Goal: Find specific page/section: Find specific page/section

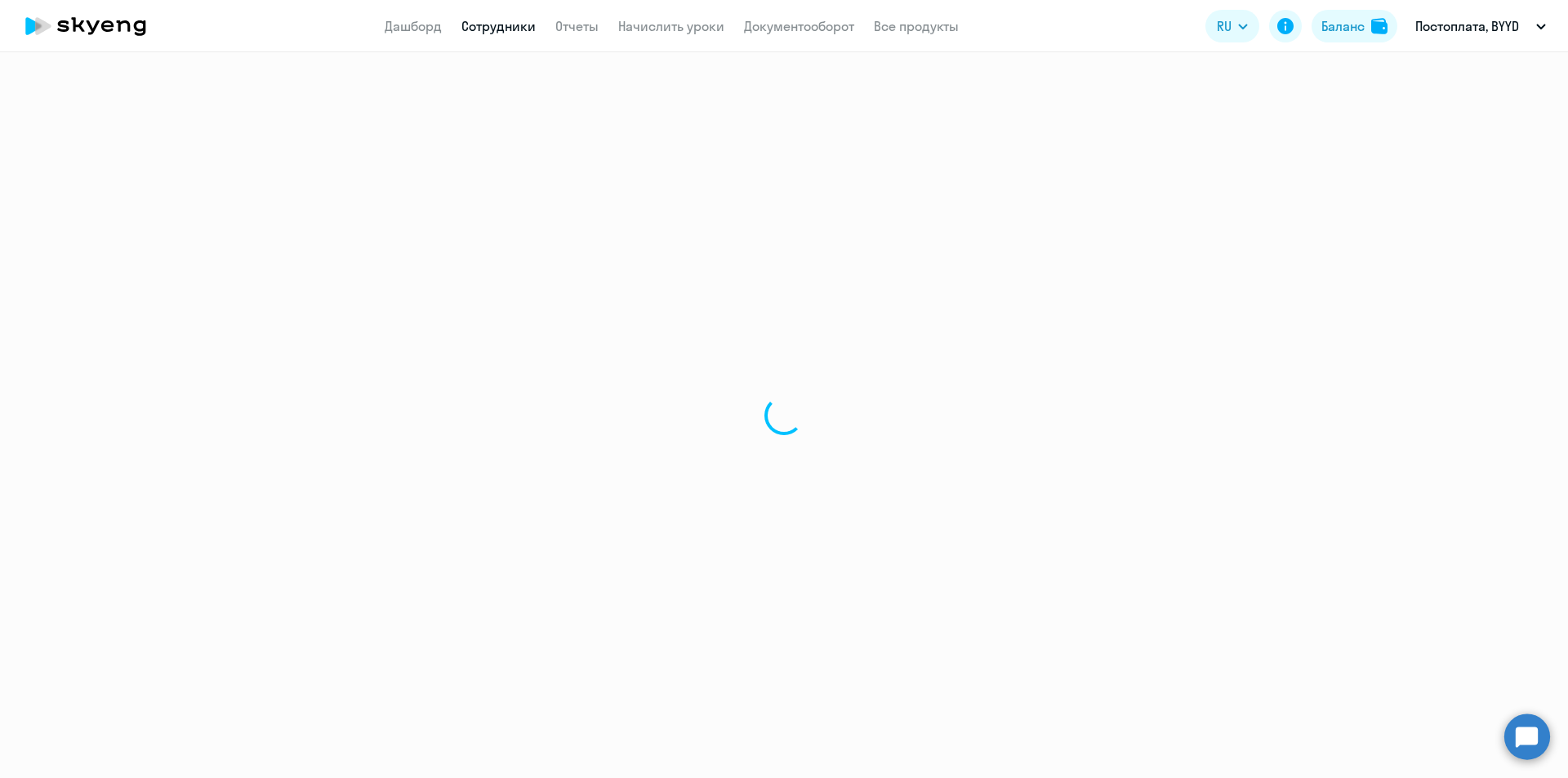
select select "30"
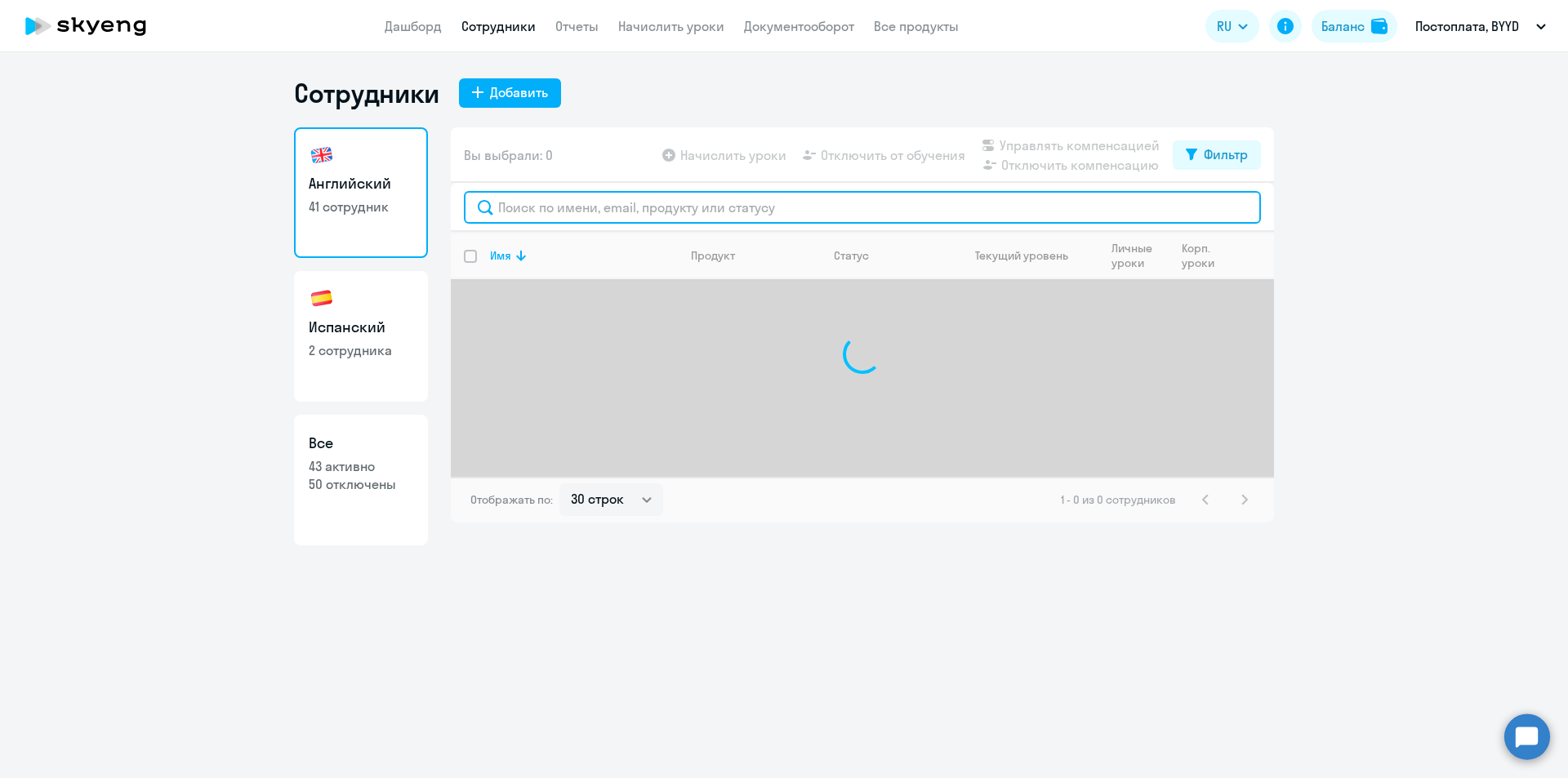
click at [612, 204] on input "text" at bounding box center [862, 207] width 798 height 33
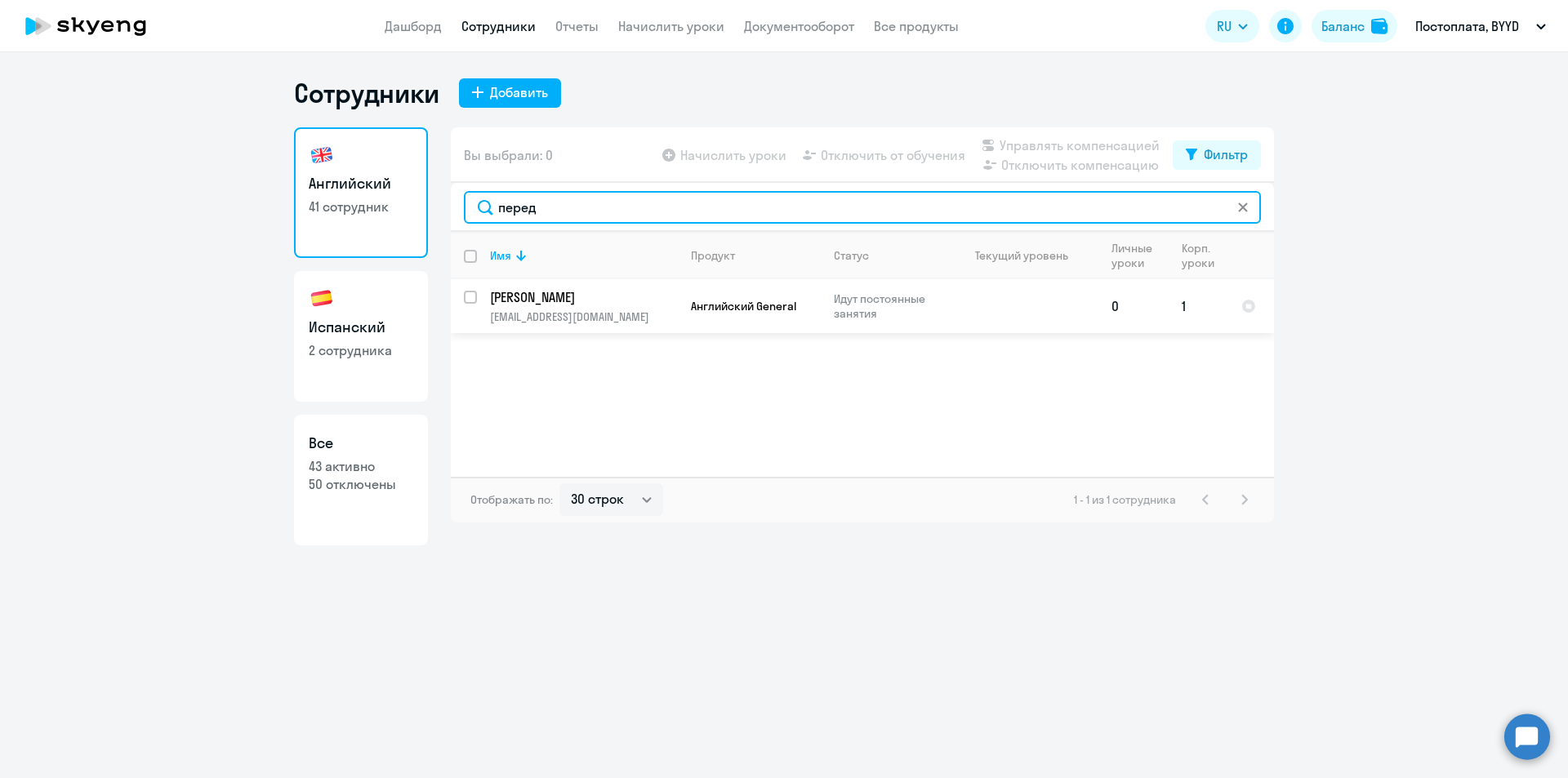
type input "перед"
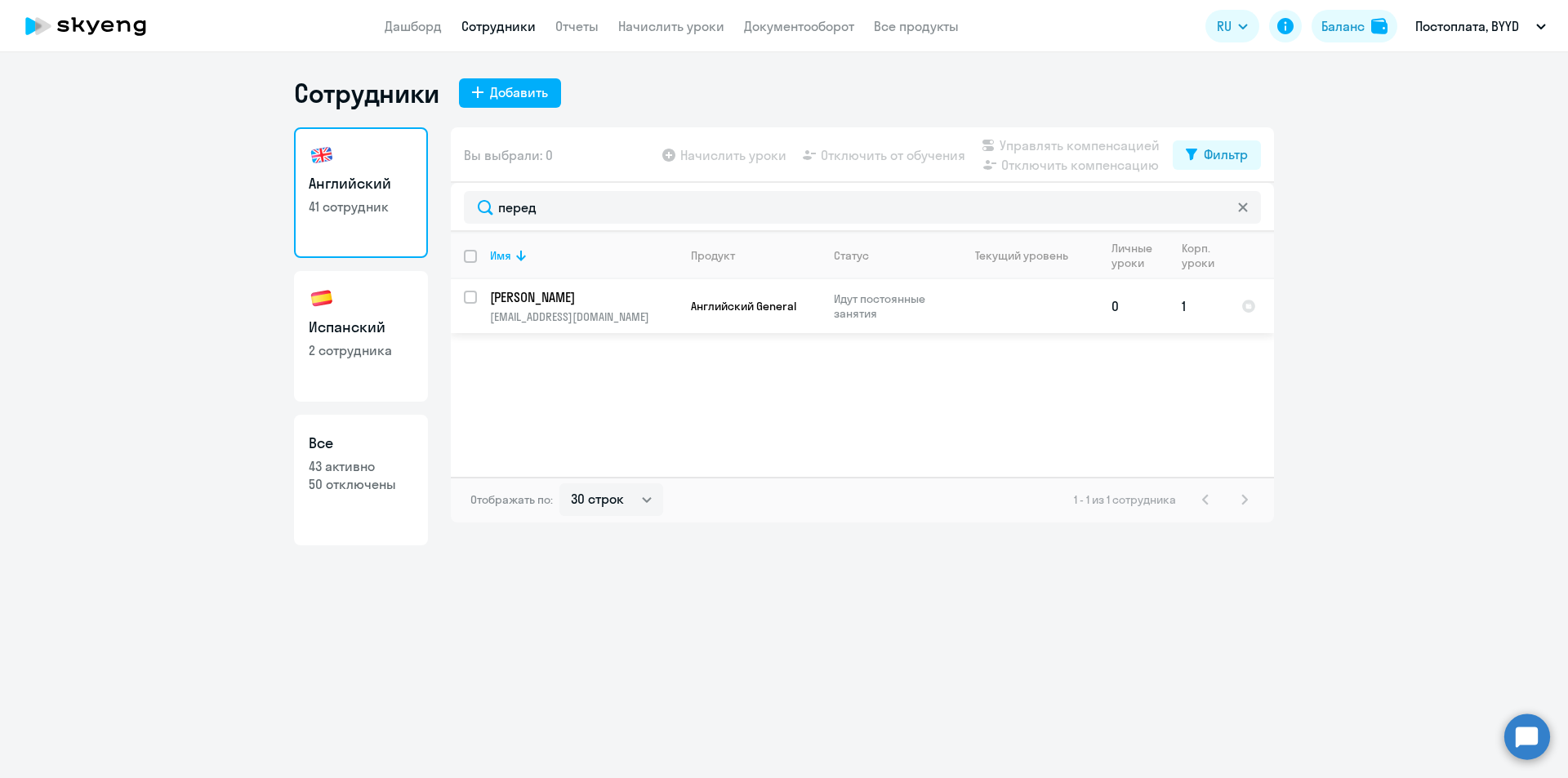
click at [604, 306] on td "[PERSON_NAME] [PERSON_NAME][EMAIL_ADDRESS][DOMAIN_NAME]" at bounding box center [577, 306] width 201 height 54
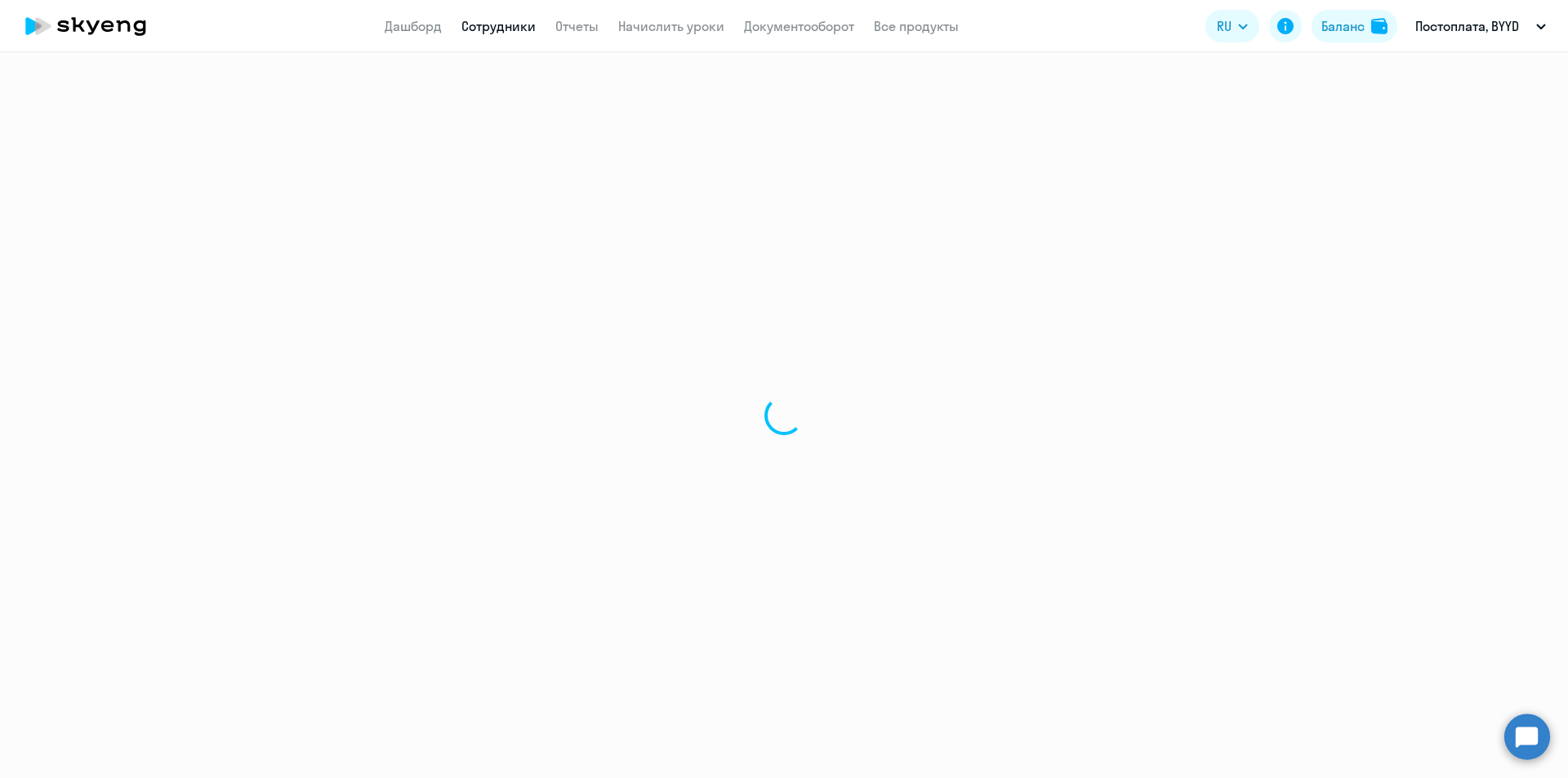
select select "english"
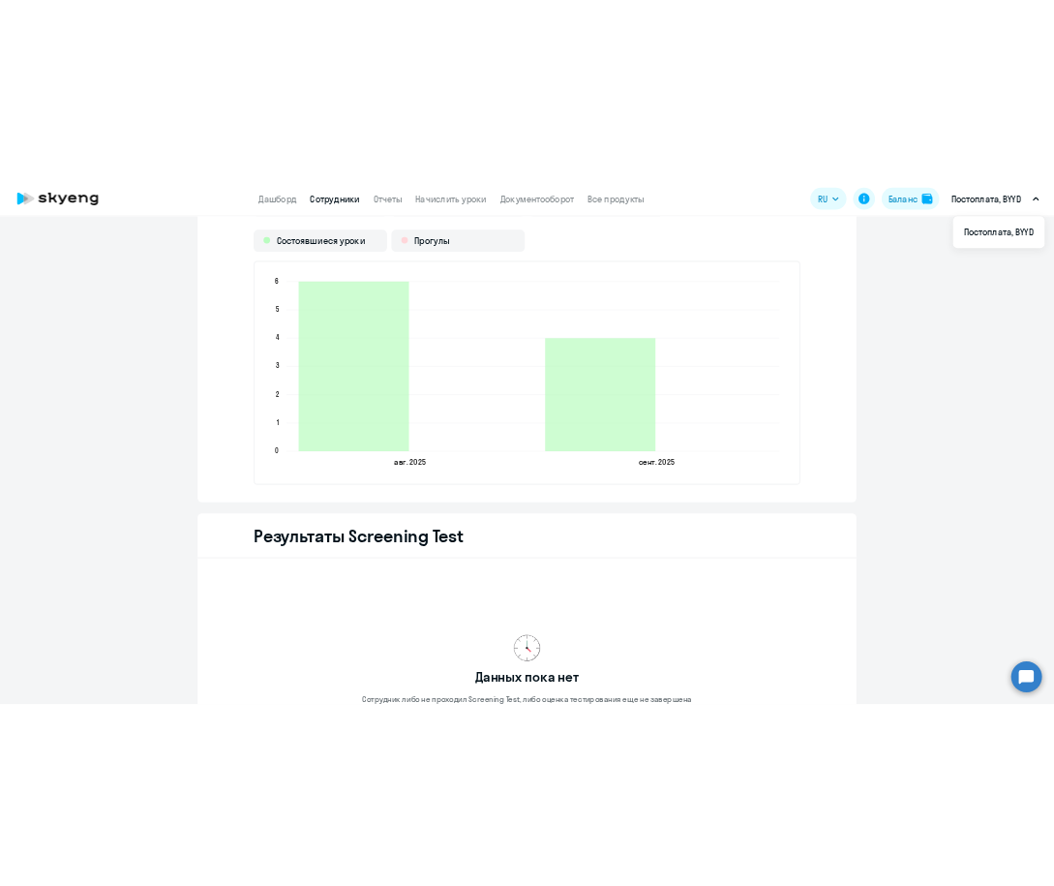
scroll to position [2581, 0]
